Goal: Information Seeking & Learning: Learn about a topic

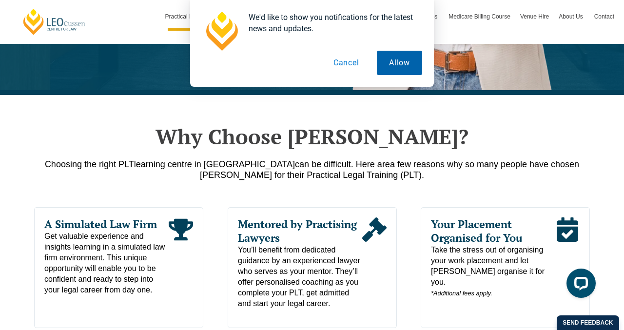
click at [411, 56] on button "Allow" at bounding box center [399, 63] width 45 height 24
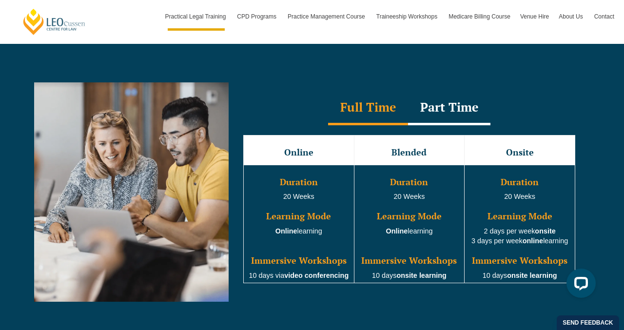
scroll to position [877, 0]
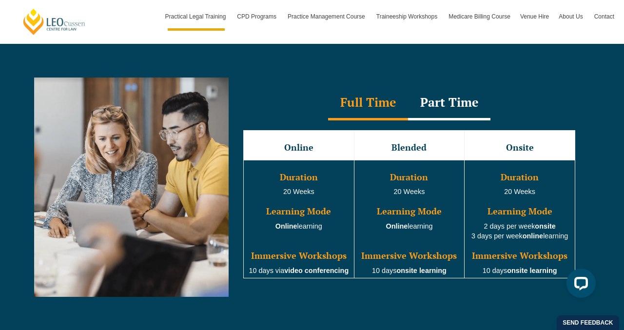
click at [454, 111] on div "Part Time" at bounding box center [449, 103] width 82 height 34
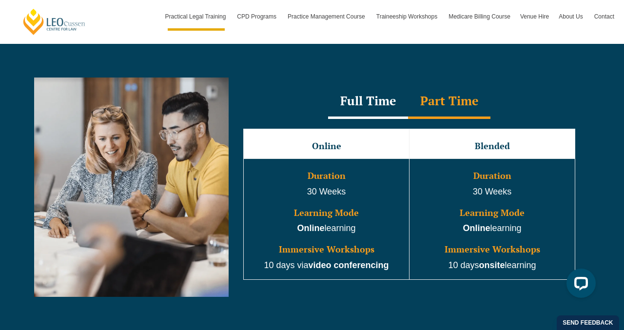
click at [359, 111] on div "Full Time" at bounding box center [368, 102] width 80 height 34
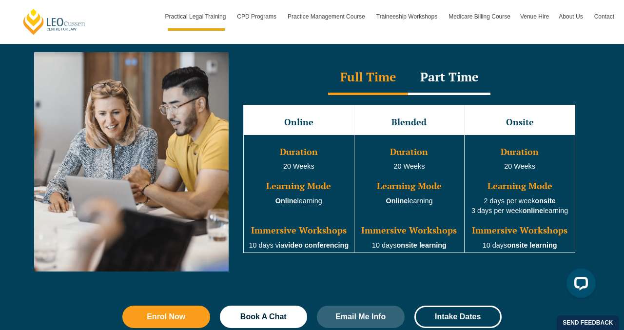
scroll to position [906, 0]
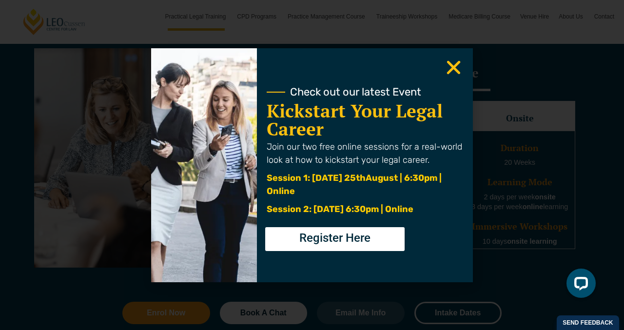
click at [455, 69] on use "Close" at bounding box center [454, 67] width 14 height 14
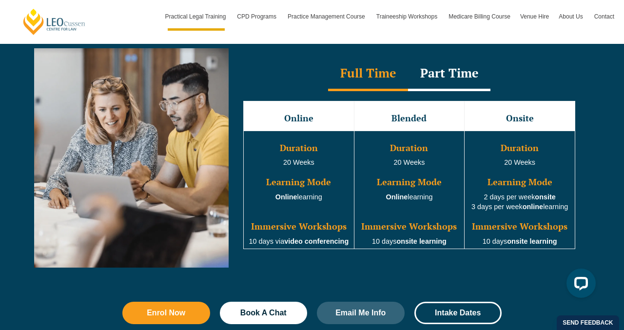
click at [300, 183] on h3 "Learning Mode" at bounding box center [299, 182] width 108 height 10
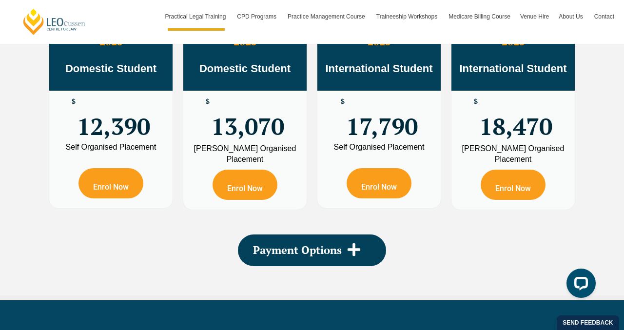
scroll to position [1854, 0]
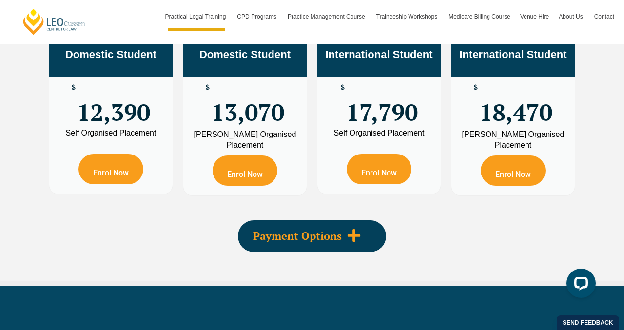
click at [285, 229] on div "Payment Options" at bounding box center [312, 236] width 148 height 32
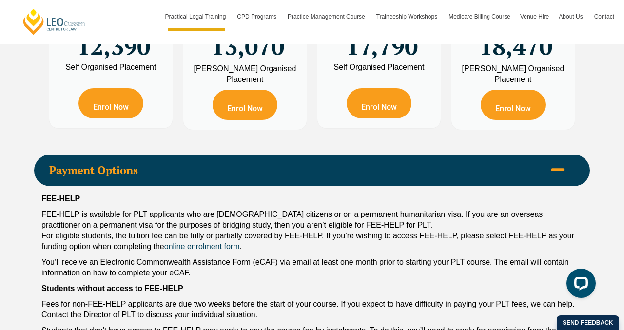
scroll to position [2031, 0]
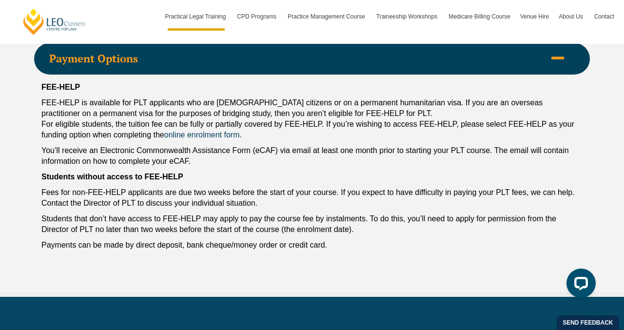
click at [365, 69] on div "Payment Options" at bounding box center [312, 59] width 556 height 32
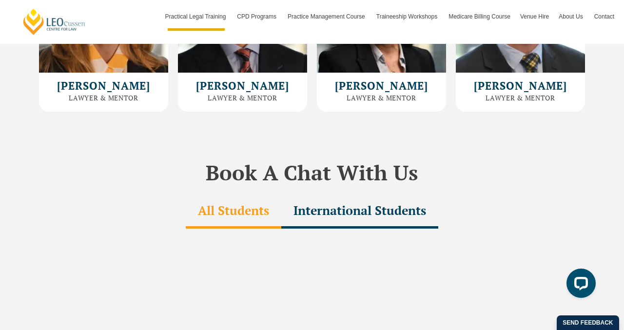
scroll to position [2887, 0]
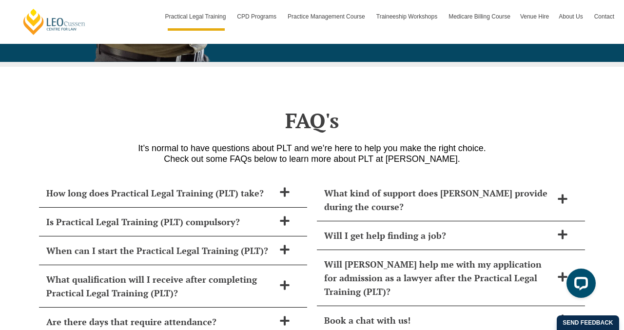
scroll to position [4137, 0]
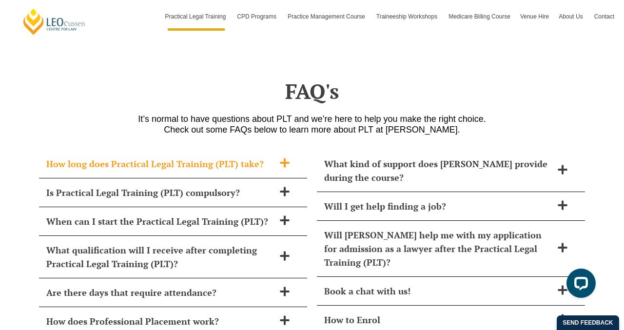
click at [233, 150] on div "How long does Practical Legal Training (PLT) take?" at bounding box center [173, 164] width 268 height 29
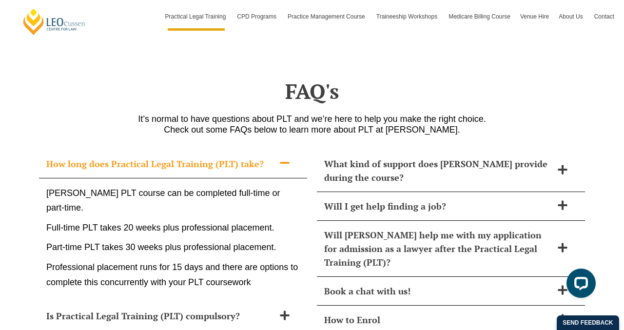
click at [233, 150] on div "How long does Practical Legal Training (PLT) take?" at bounding box center [173, 164] width 268 height 29
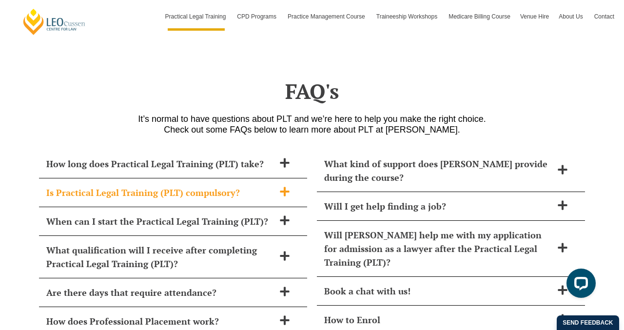
click at [229, 186] on span "Is Practical Legal Training (PLT) compulsory?" at bounding box center [160, 193] width 228 height 14
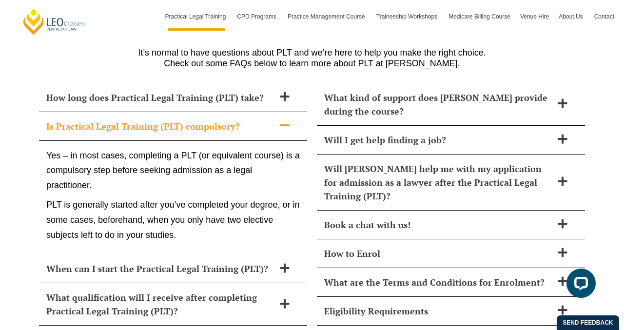
scroll to position [4203, 0]
click at [240, 148] on p "Yes – in most cases, completing a PLT (or equivalent course) is a compulsory st…" at bounding box center [173, 170] width 254 height 45
click at [248, 112] on div "Is Practical Legal Training (PLT) compulsory?" at bounding box center [173, 126] width 268 height 29
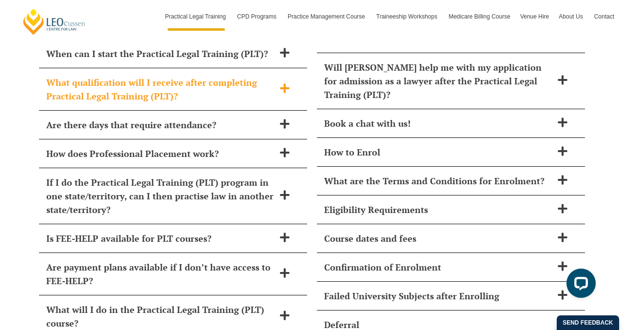
scroll to position [4305, 0]
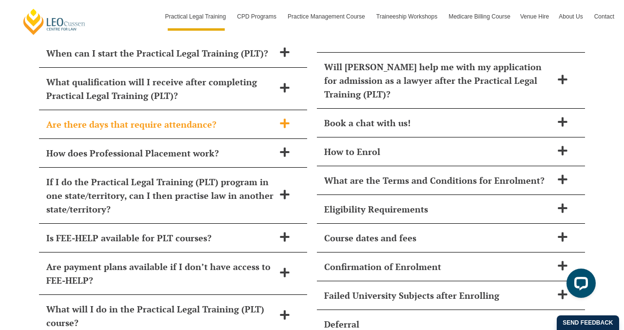
click at [232, 117] on span "Are there days that require attendance?" at bounding box center [160, 124] width 228 height 14
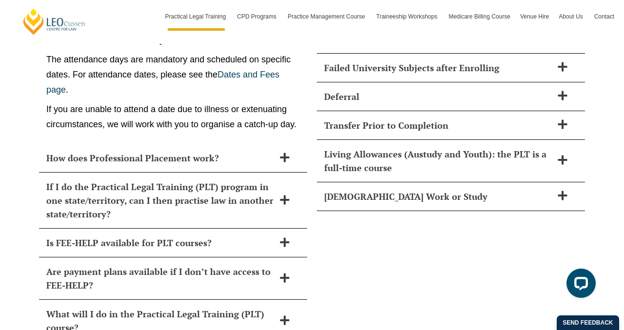
scroll to position [4579, 0]
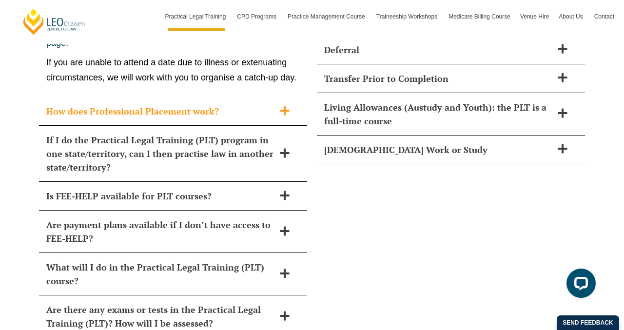
click at [196, 104] on span "How does Professional Placement work?" at bounding box center [160, 111] width 228 height 14
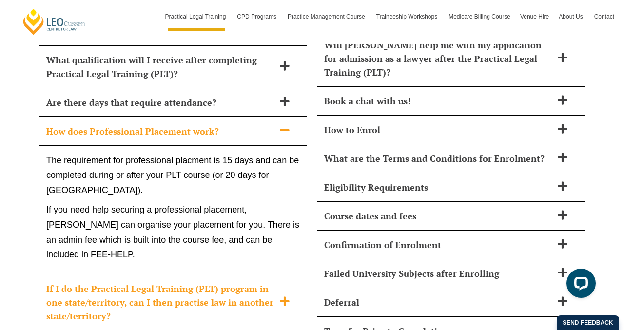
scroll to position [4344, 0]
